Goal: Find specific page/section: Find specific page/section

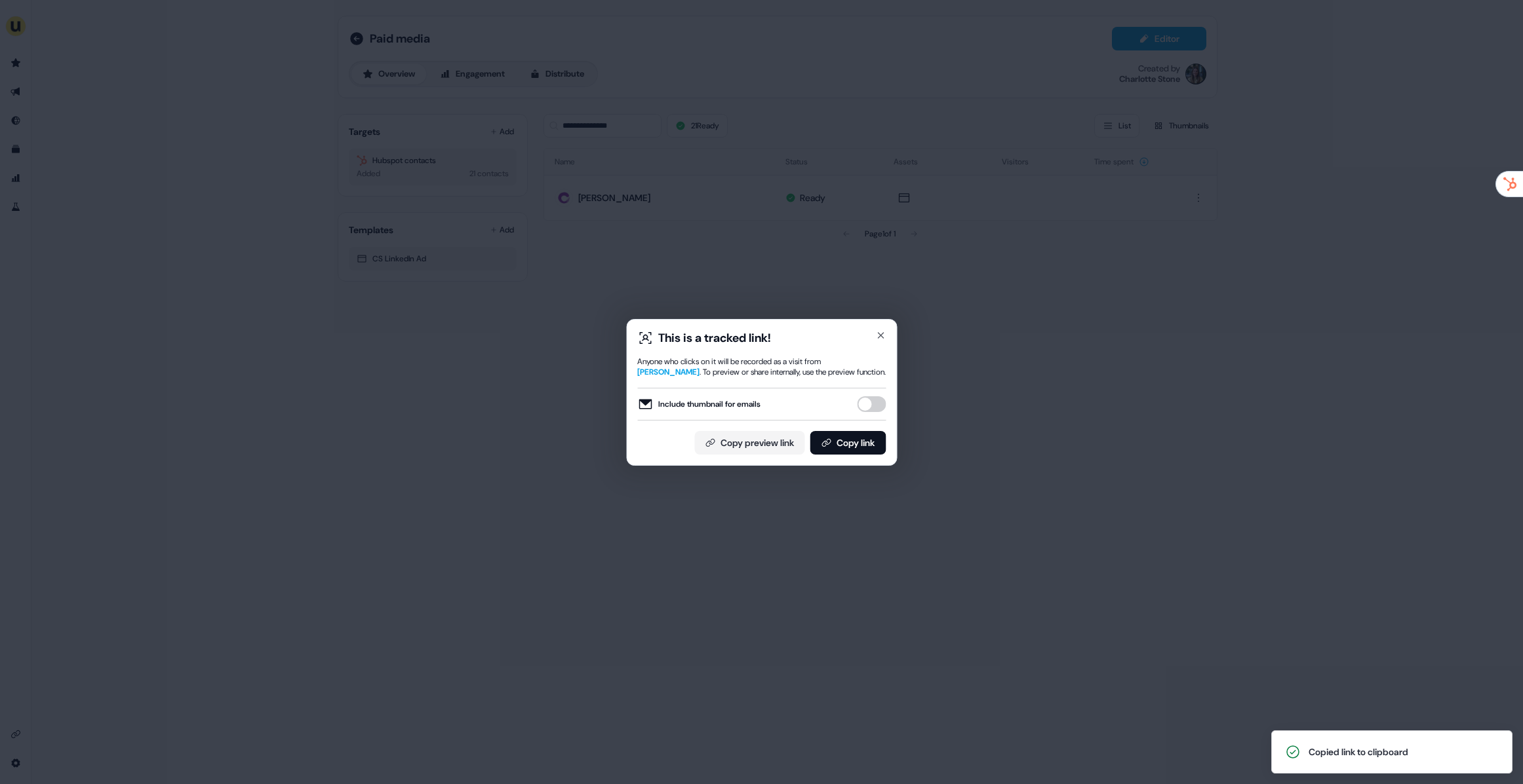
drag, startPoint x: 0, startPoint y: 0, endPoint x: 259, endPoint y: 310, distance: 404.0
click at [287, 323] on div "This is a tracked link! Anyone who clicks on it will be recorded as a visit fro…" at bounding box center [762, 392] width 1523 height 784
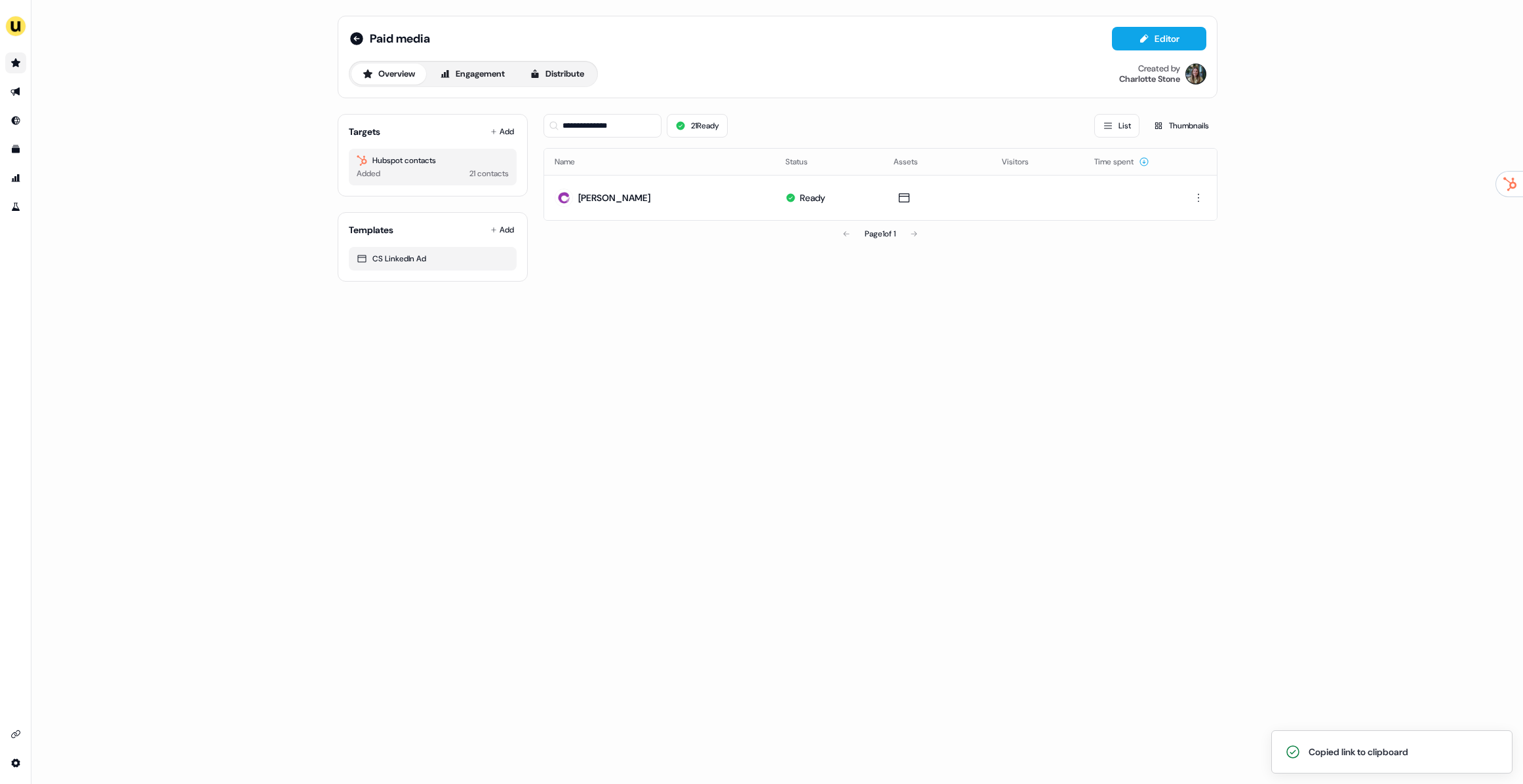
click at [20, 68] on link "Go to prospects" at bounding box center [16, 63] width 21 height 21
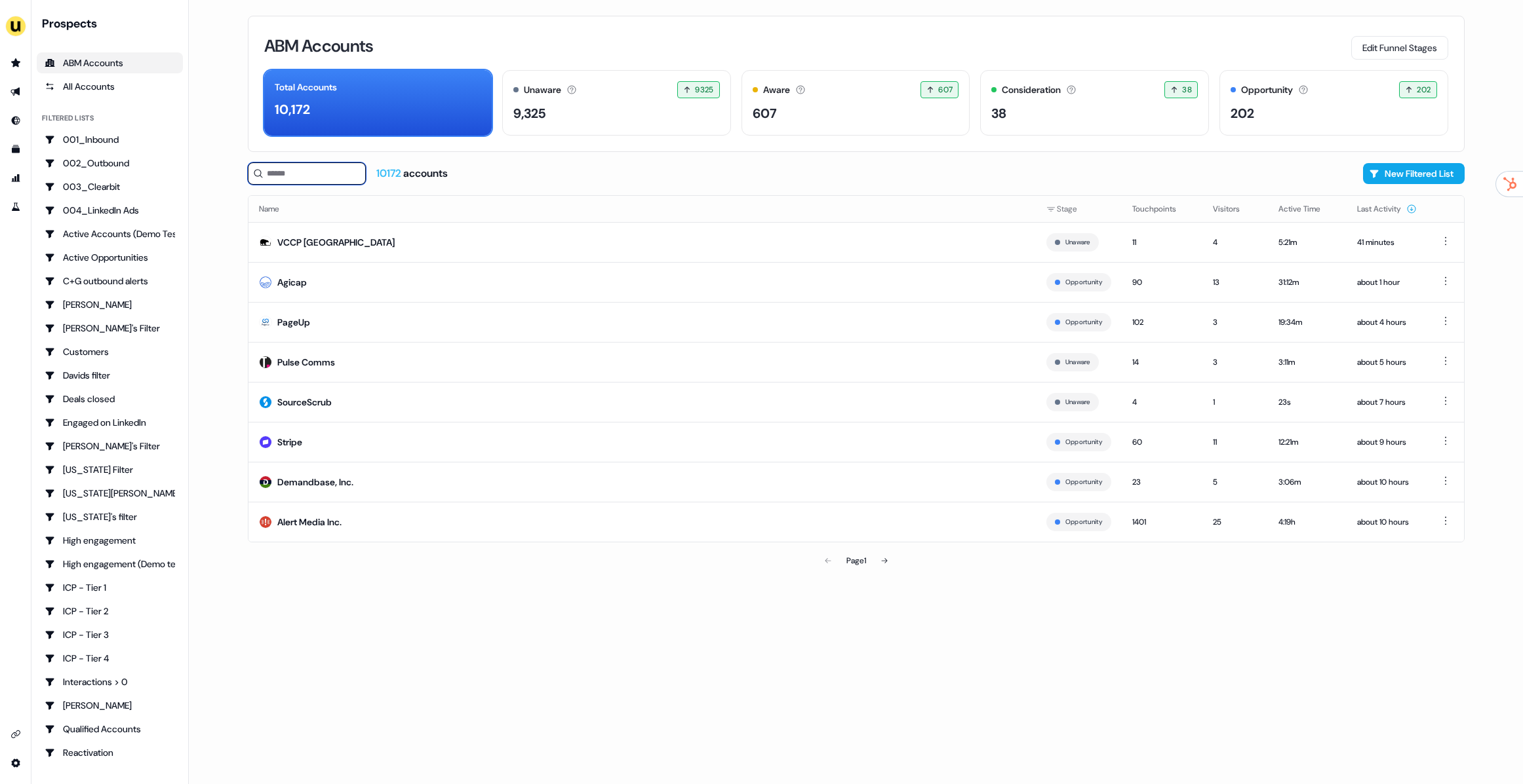
click at [301, 174] on input at bounding box center [307, 173] width 118 height 22
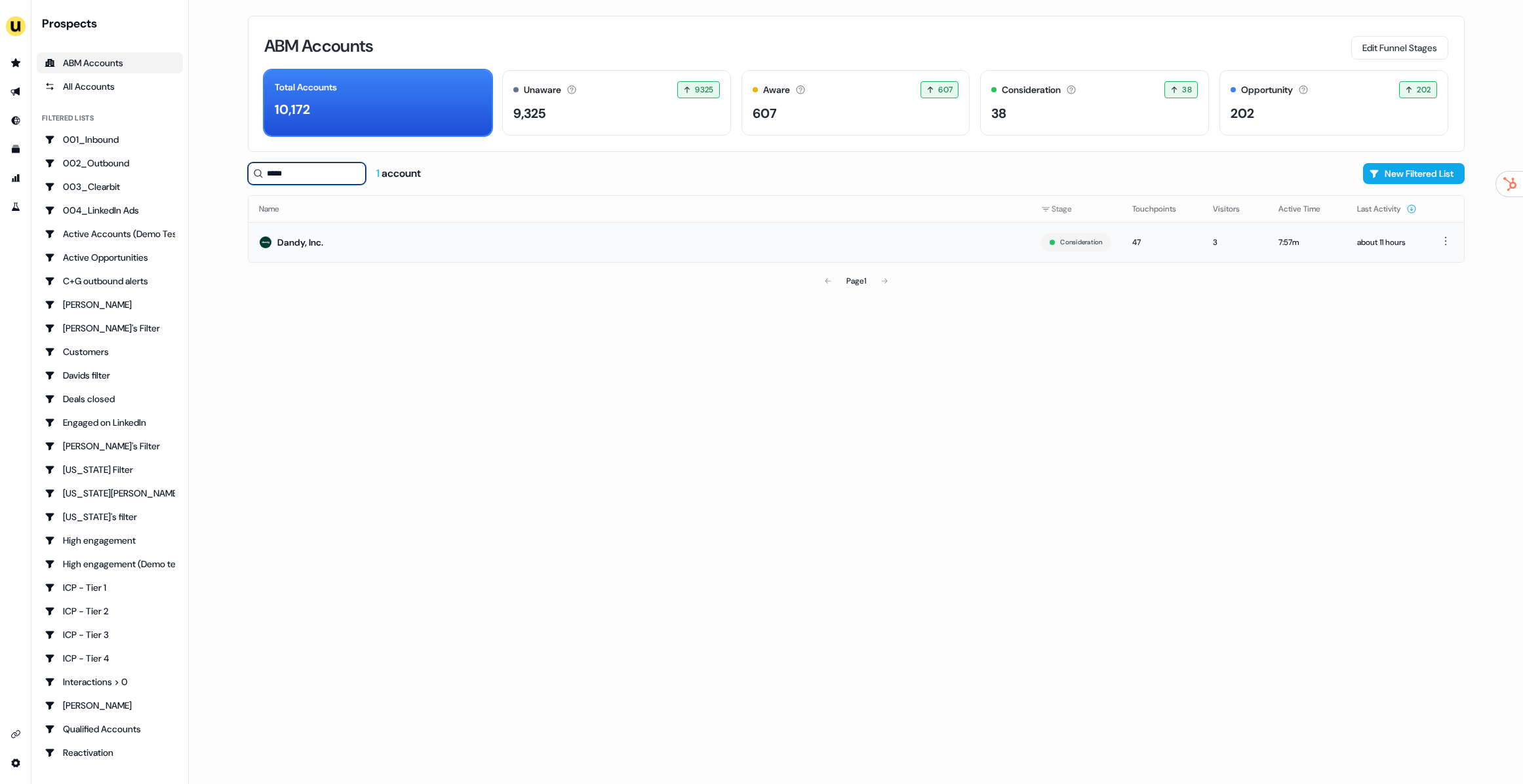
type input "*****"
click at [307, 236] on div "Dandy, Inc." at bounding box center [300, 242] width 46 height 13
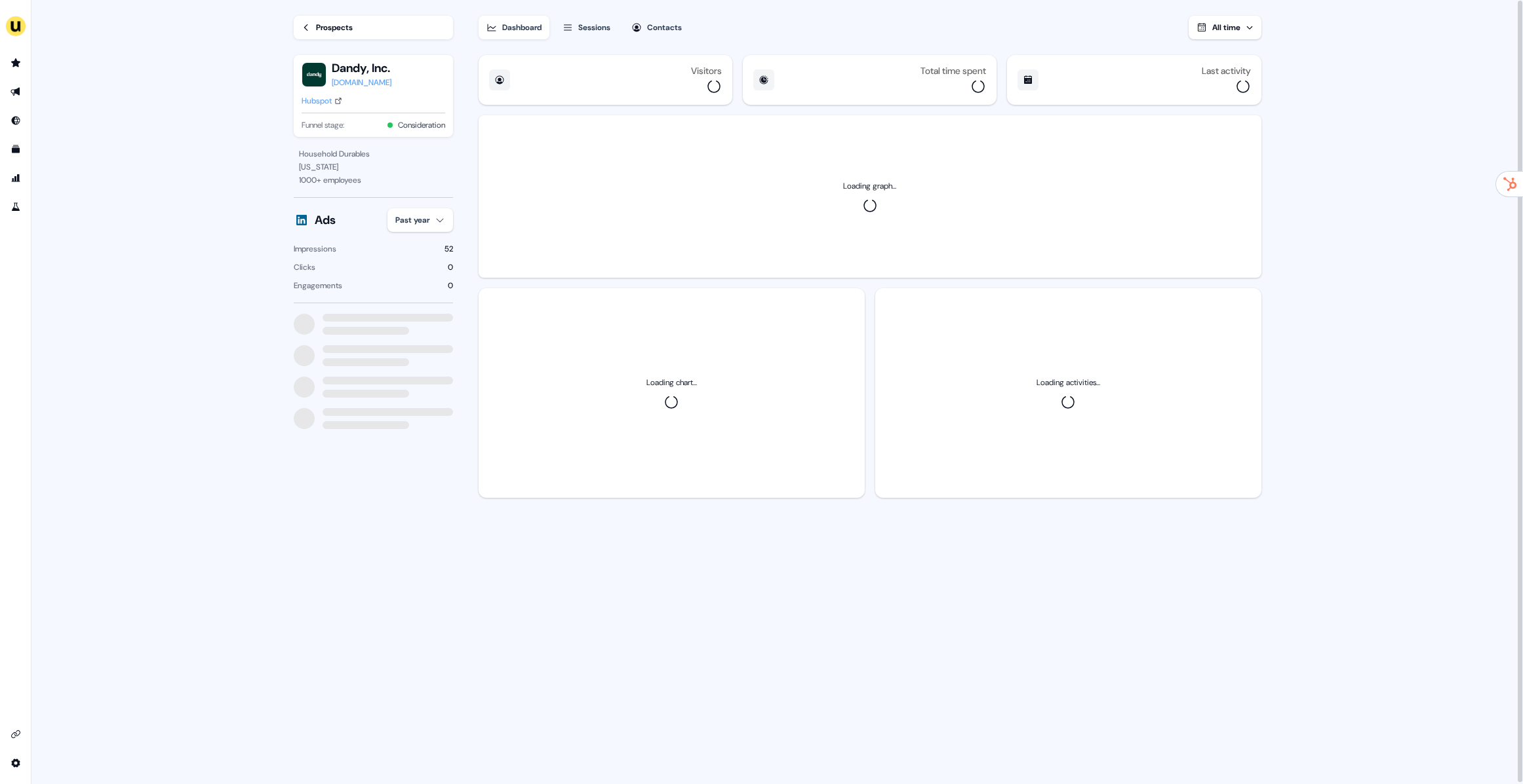
click at [588, 25] on div "Sessions" at bounding box center [594, 28] width 32 height 13
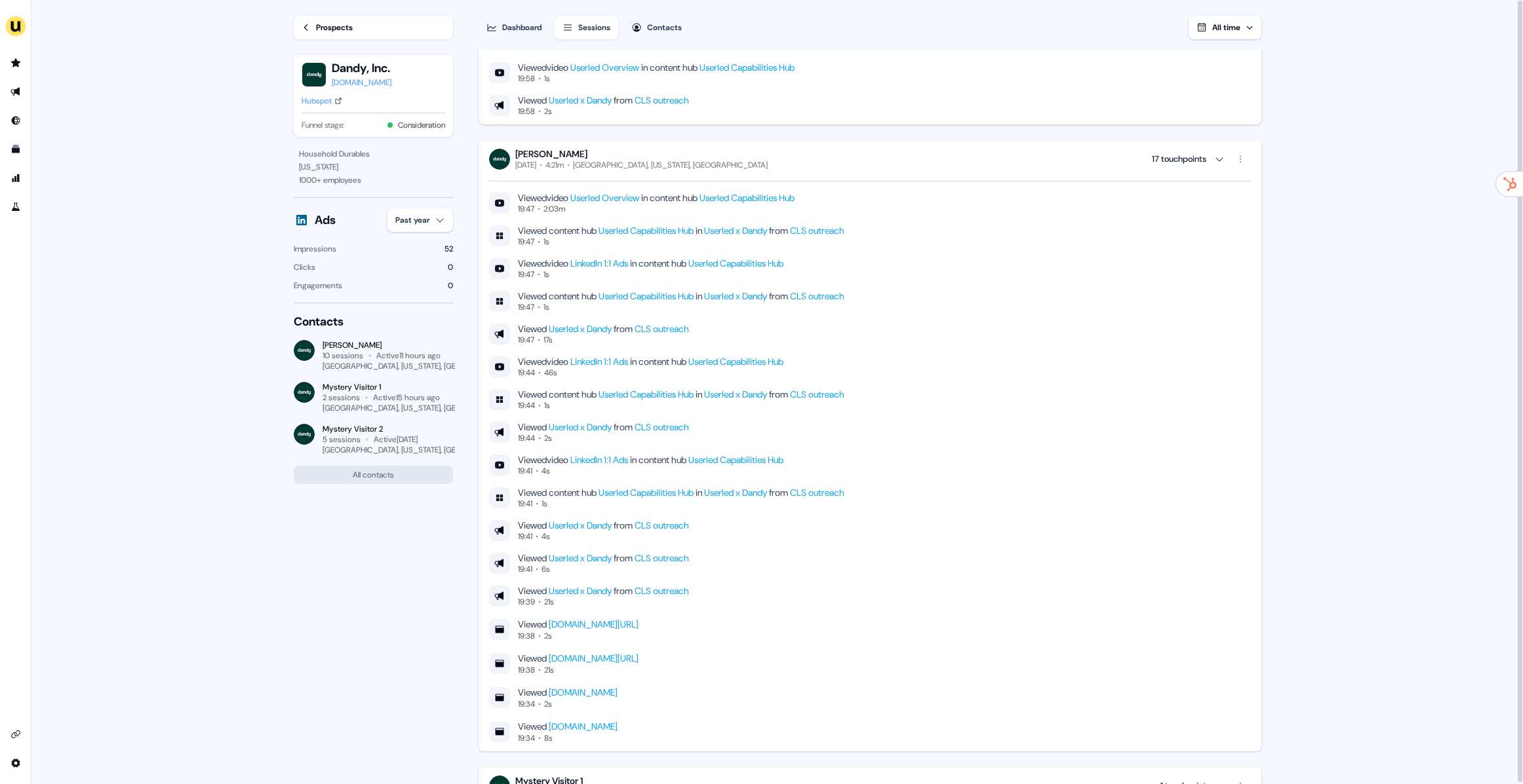
scroll to position [614, 0]
